Goal: Transaction & Acquisition: Purchase product/service

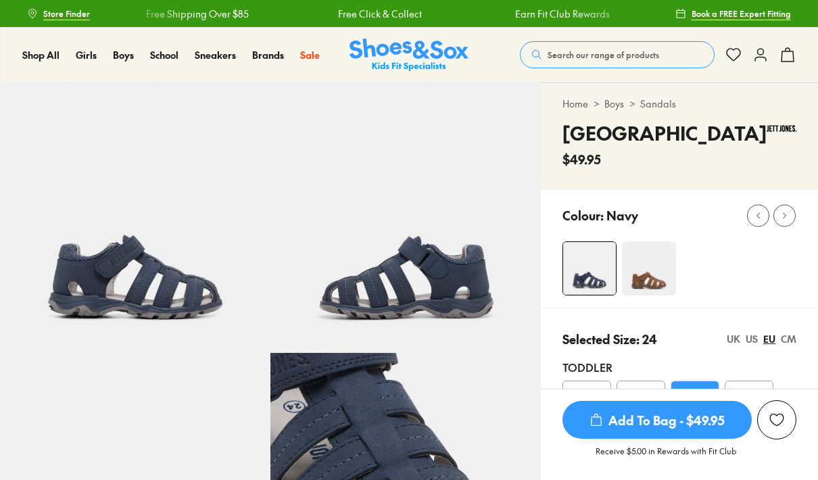
select select "*"
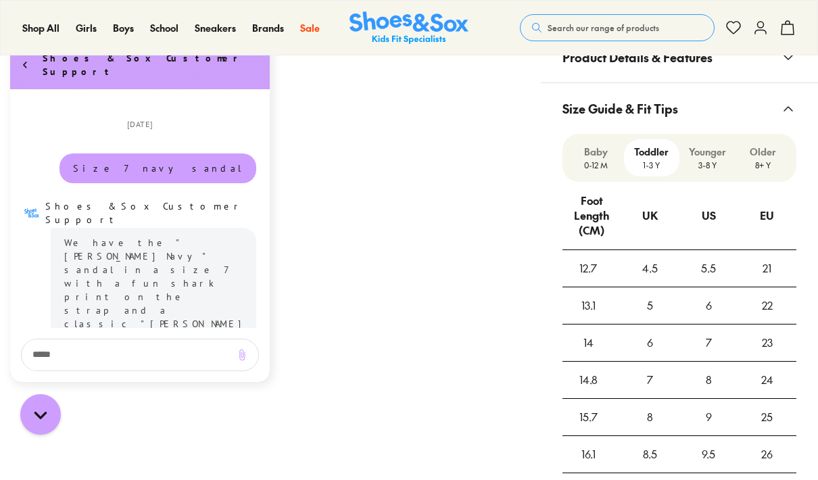
scroll to position [1455, 0]
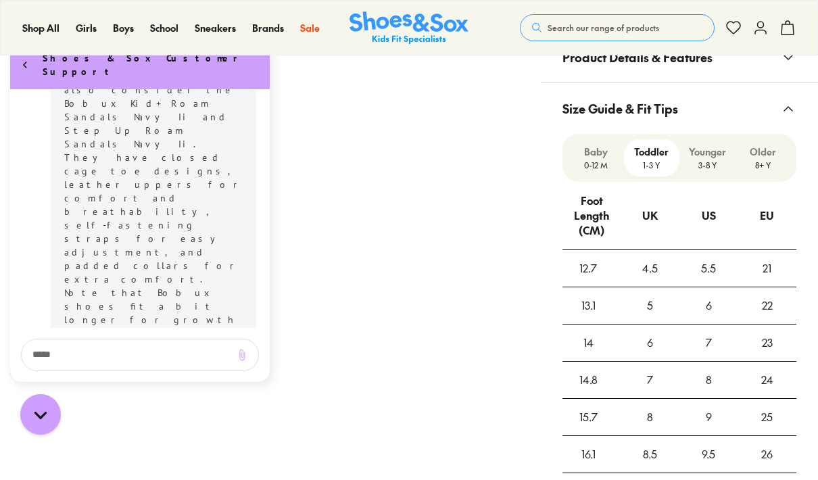
click at [664, 377] on div "7" at bounding box center [650, 380] width 59 height 37
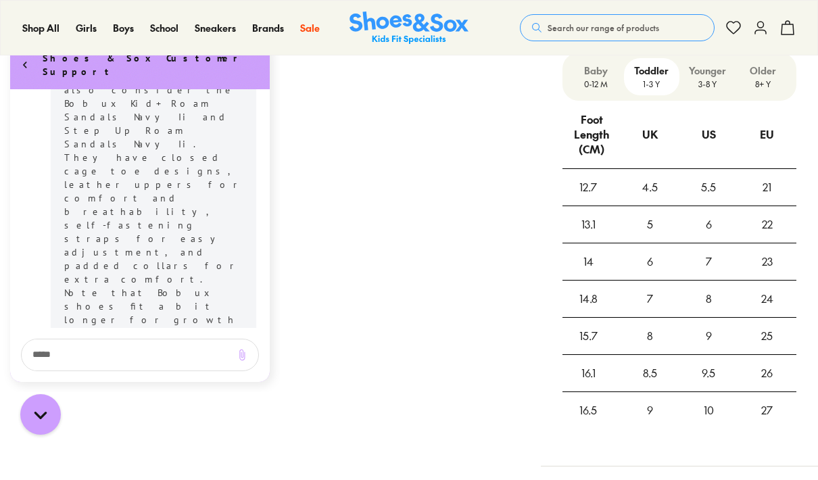
scroll to position [1063, 0]
click at [105, 371] on textarea "live chat message input" at bounding box center [126, 354] width 199 height 31
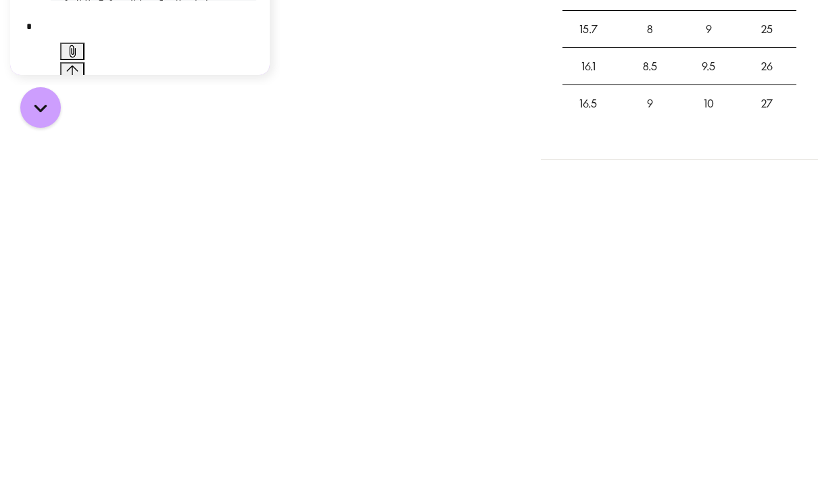
scroll to position [1454, 0]
type textarea "**"
click at [128, 77] on icon "Send message" at bounding box center [121, 71] width 11 height 11
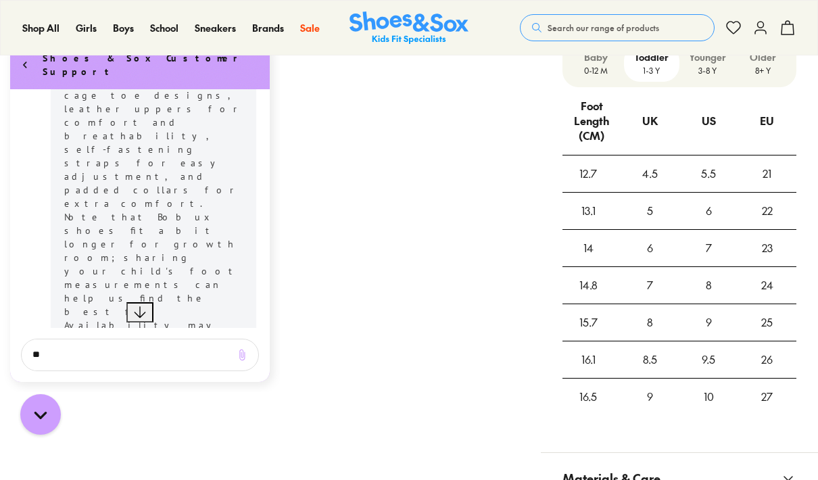
scroll to position [1077, 0]
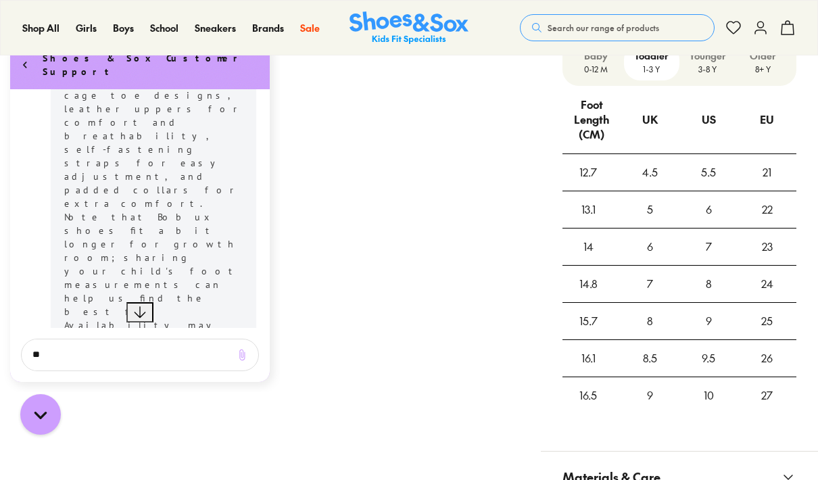
click at [716, 287] on div "8" at bounding box center [709, 284] width 59 height 37
click at [715, 283] on div "8" at bounding box center [709, 284] width 59 height 37
click at [714, 281] on div "8" at bounding box center [709, 284] width 59 height 37
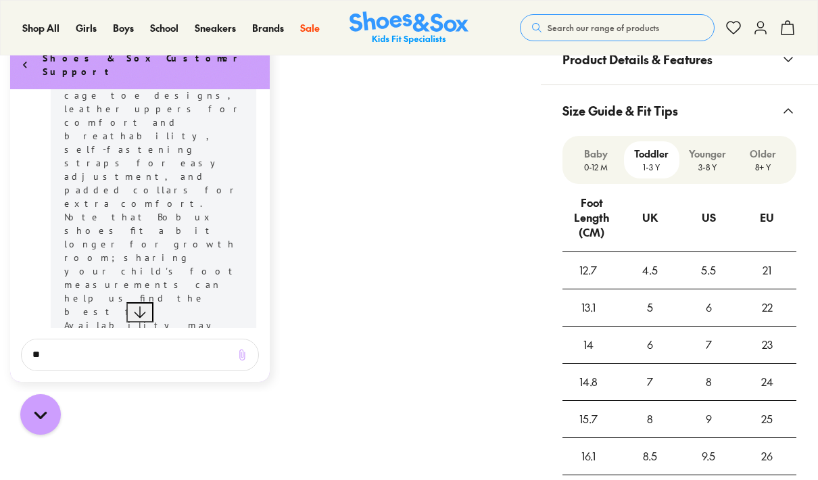
scroll to position [969, 0]
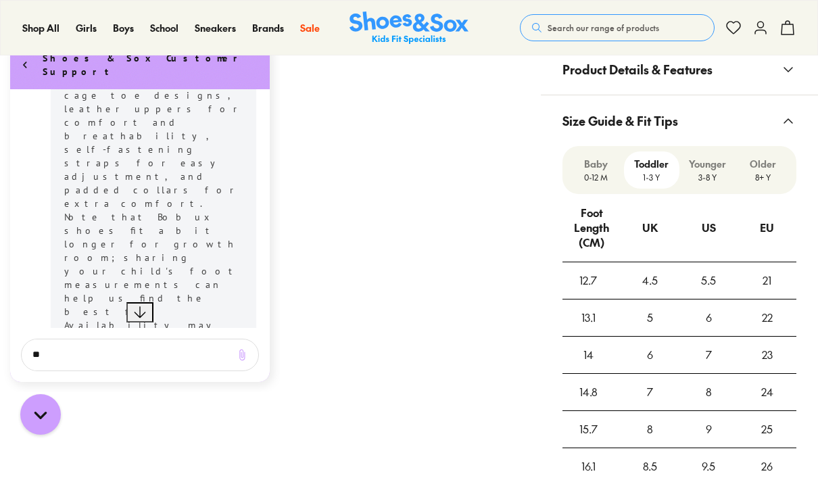
click at [713, 226] on div "US" at bounding box center [709, 228] width 14 height 37
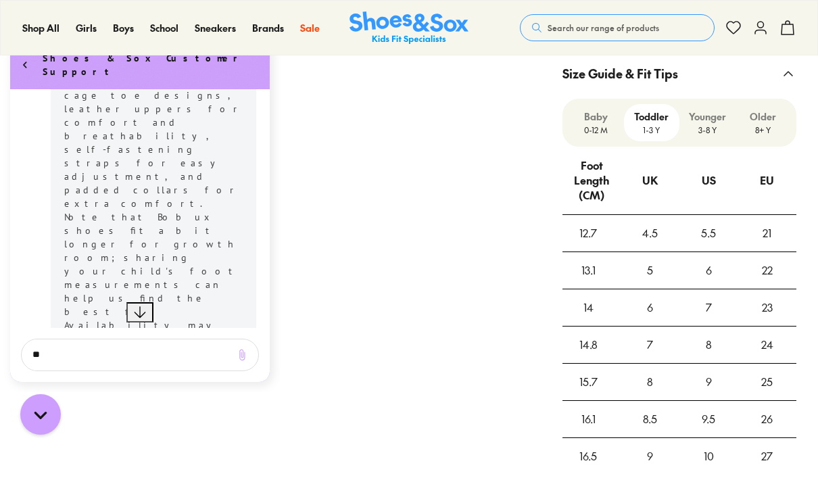
scroll to position [1052, 0]
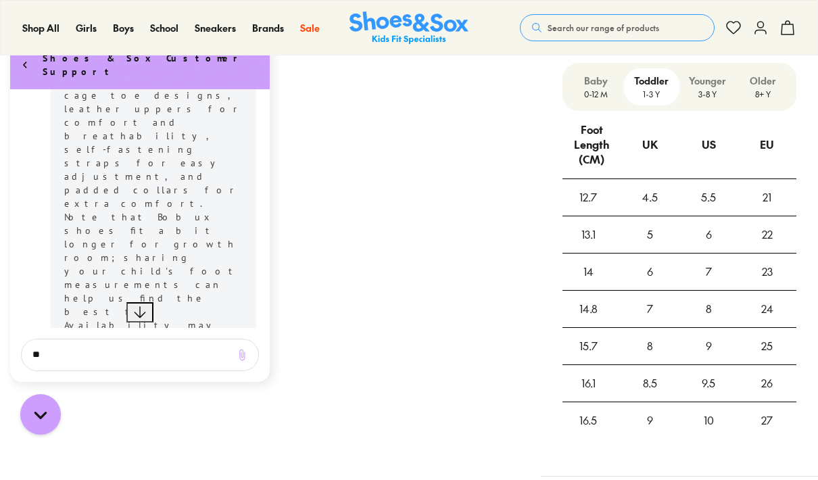
click at [713, 306] on div "8" at bounding box center [709, 309] width 59 height 37
click at [714, 309] on div "8" at bounding box center [709, 309] width 59 height 37
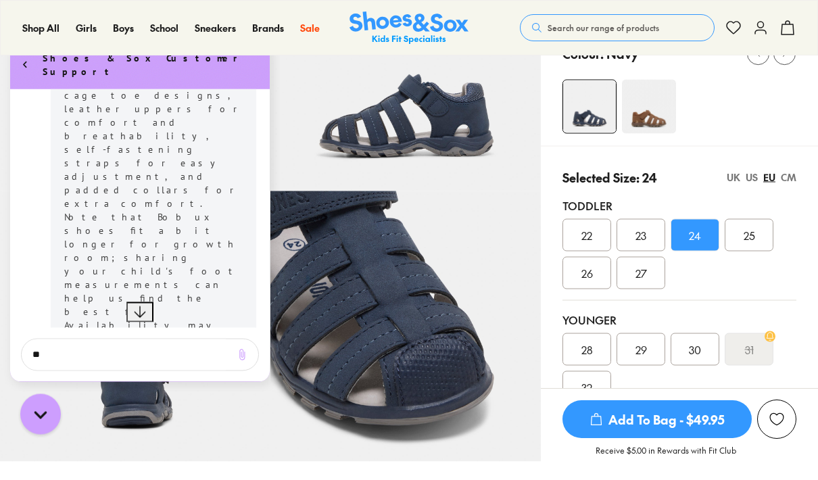
scroll to position [140, 0]
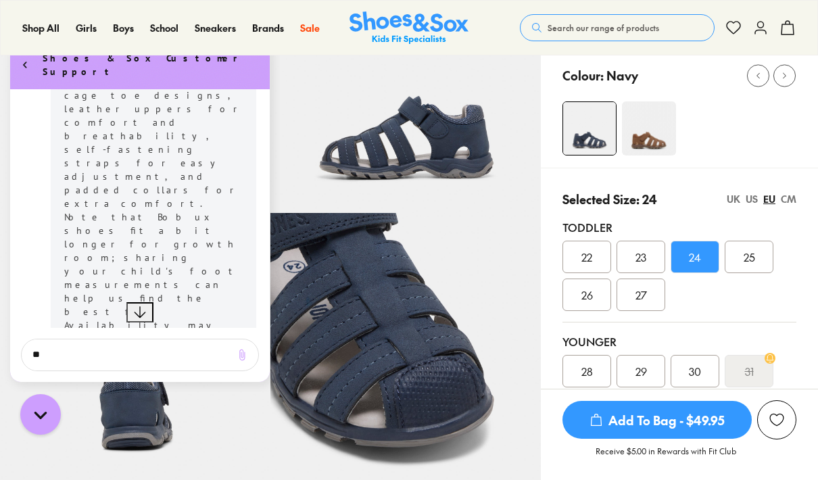
click at [749, 203] on div "US" at bounding box center [752, 199] width 12 height 14
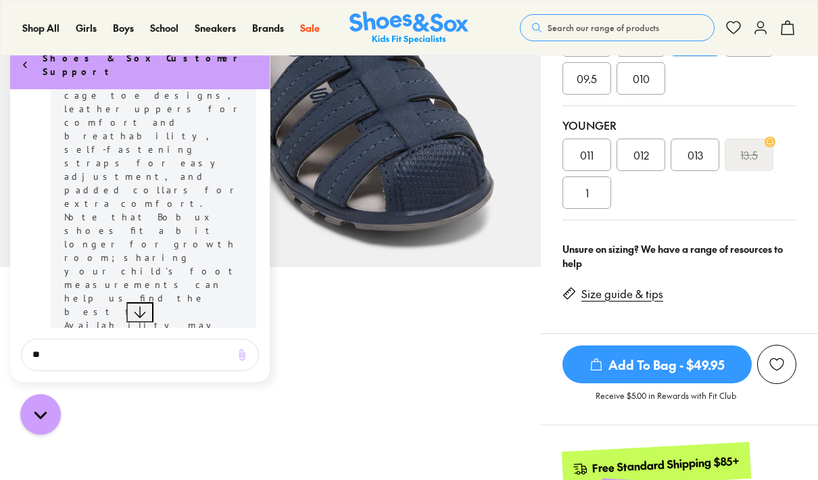
scroll to position [354, 0]
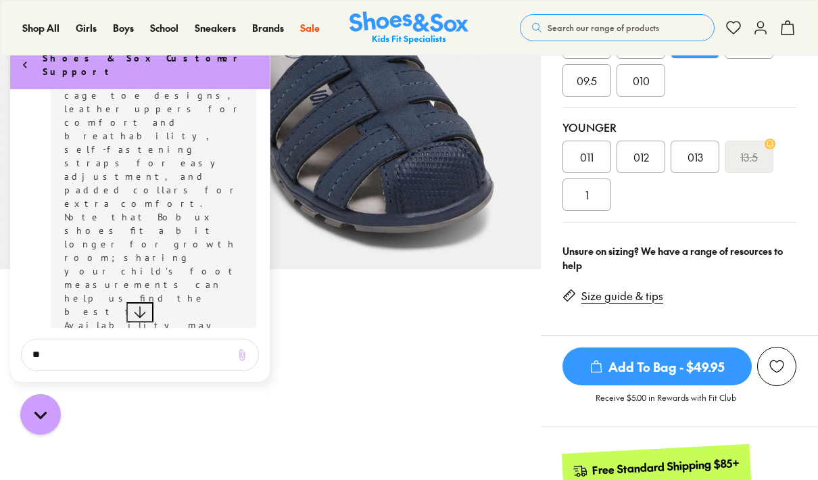
click at [706, 365] on span "Add To Bag - $49.95" at bounding box center [657, 367] width 189 height 38
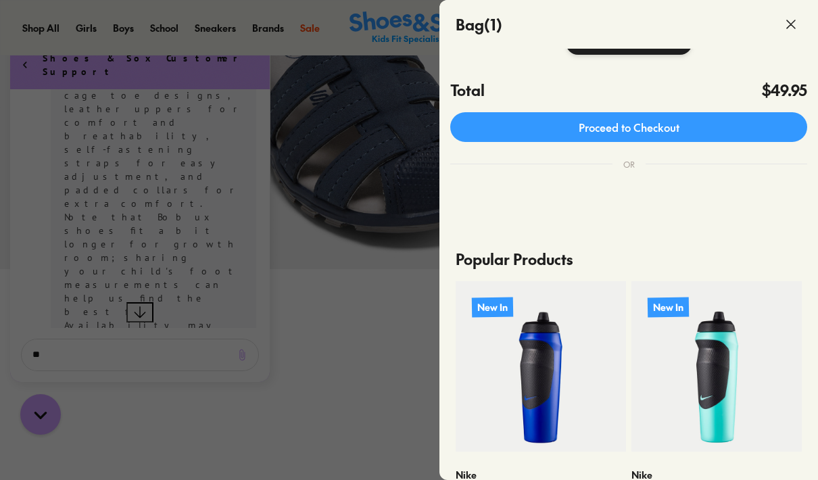
scroll to position [252, 0]
